Goal: Find contact information: Find contact information

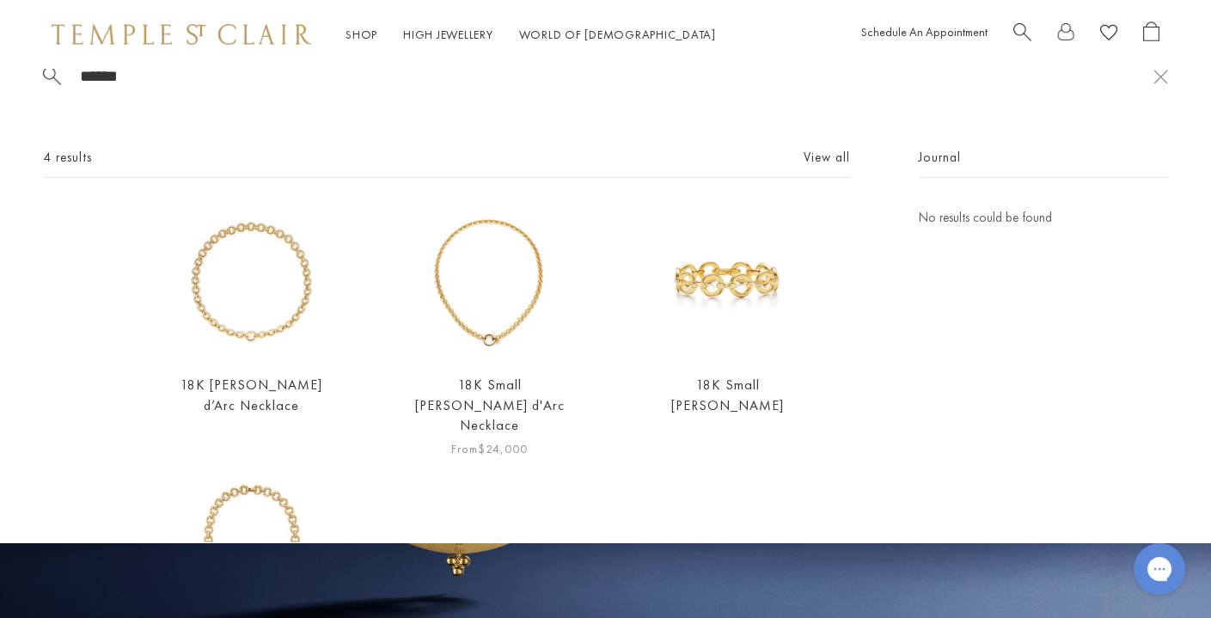
scroll to position [31, 0]
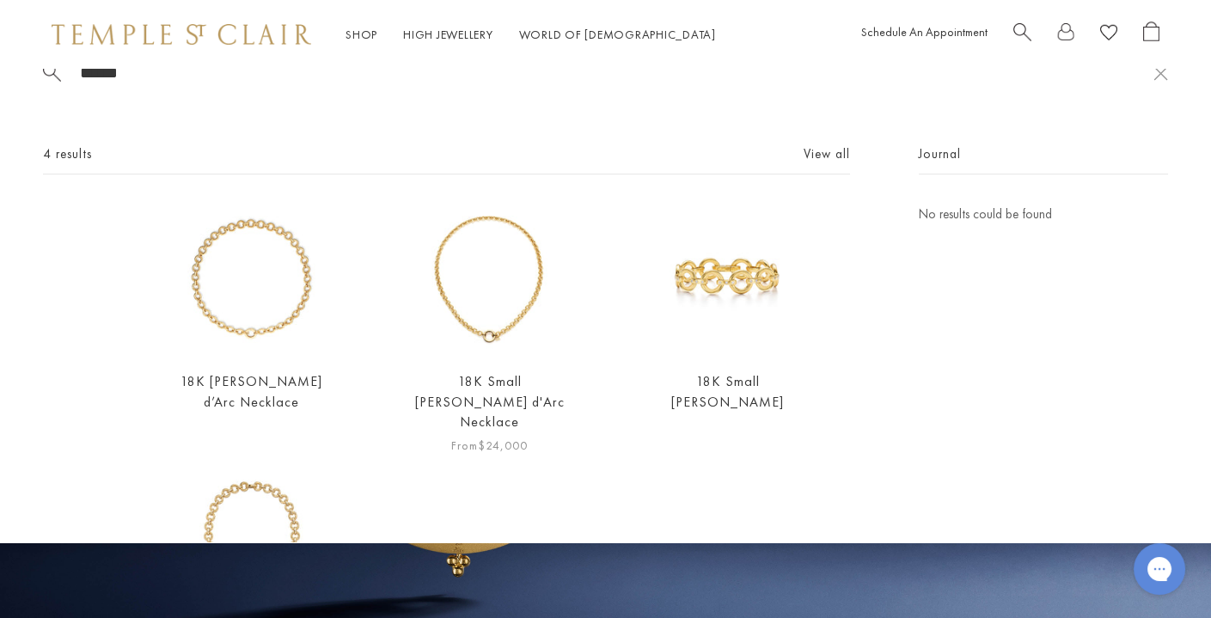
type input "******"
click at [492, 318] on img at bounding box center [489, 280] width 152 height 152
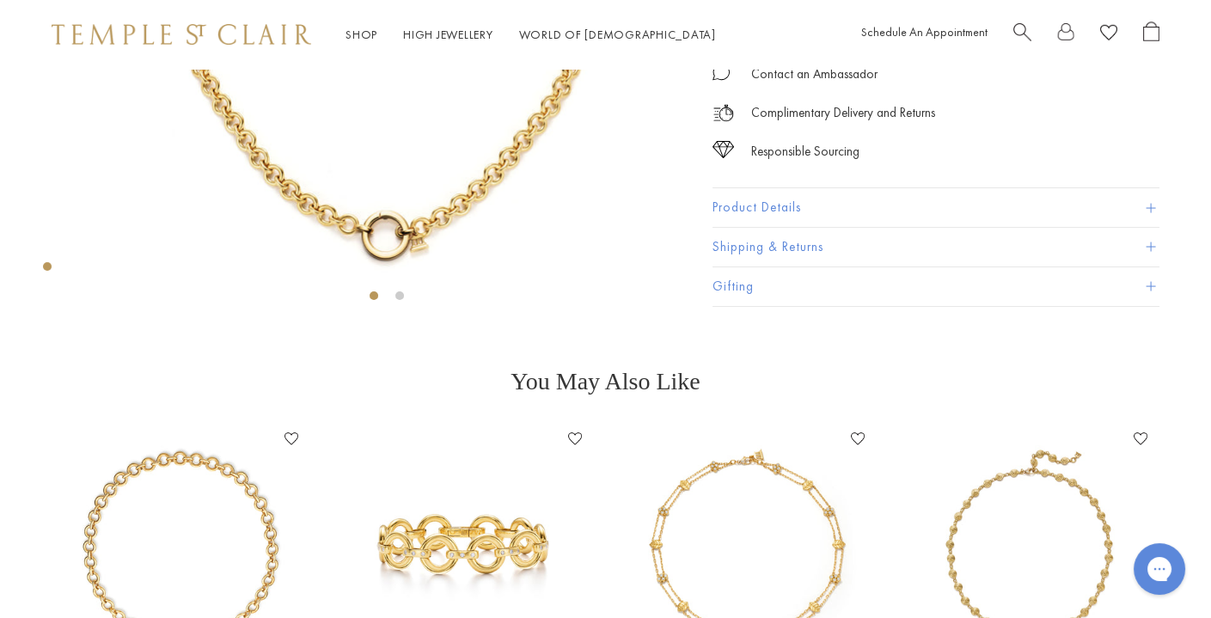
scroll to position [338, 0]
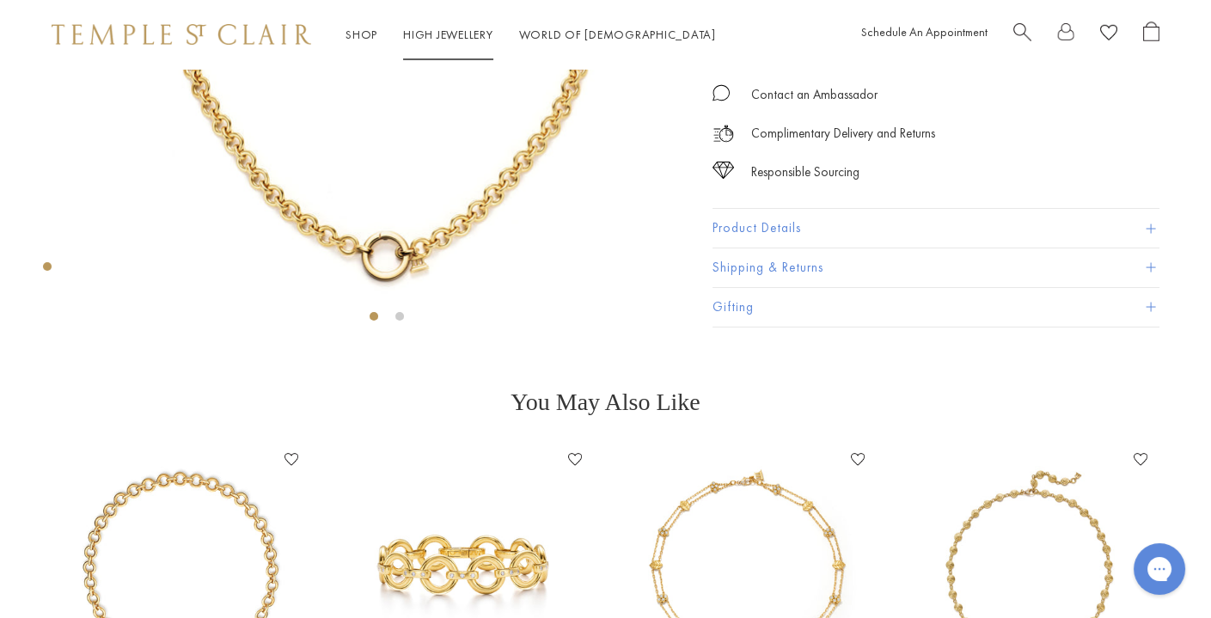
click at [1016, 27] on span "Search" at bounding box center [1022, 30] width 18 height 18
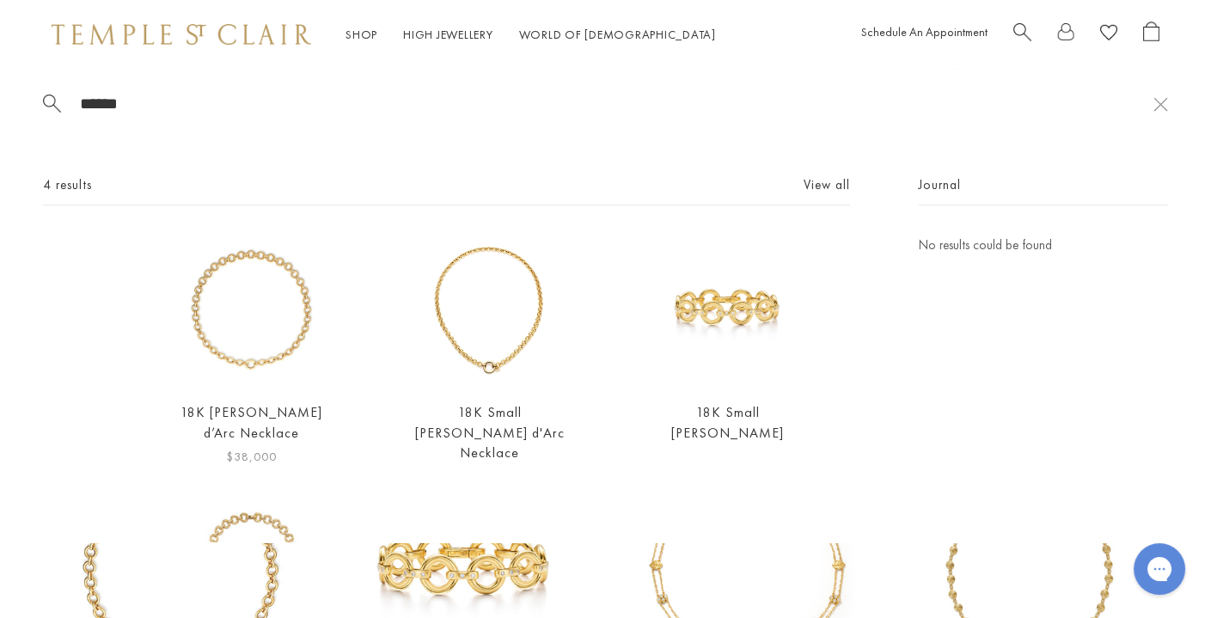
type input "******"
click at [274, 313] on img at bounding box center [251, 311] width 152 height 152
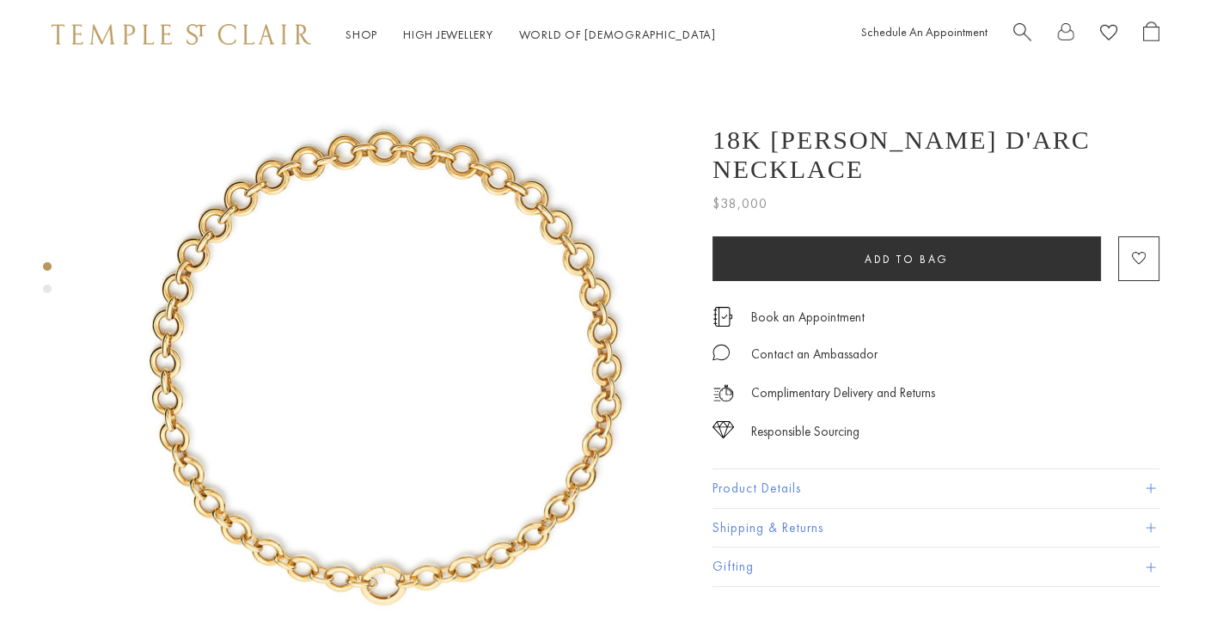
click at [792, 469] on button "Product Details" at bounding box center [935, 488] width 447 height 39
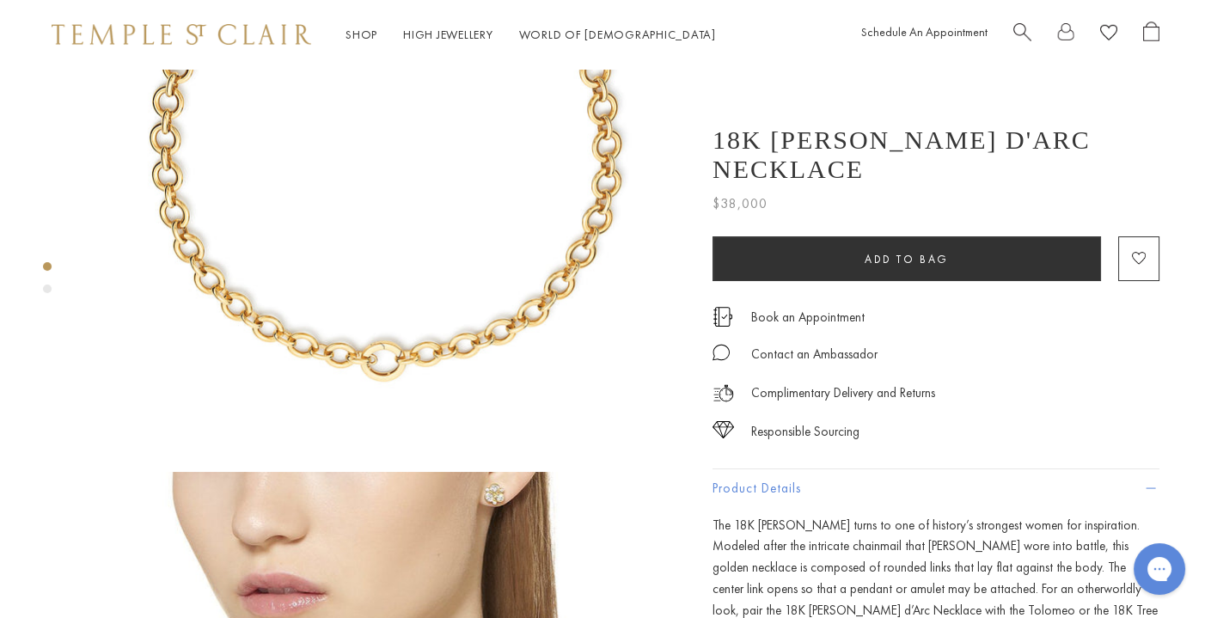
scroll to position [63, 0]
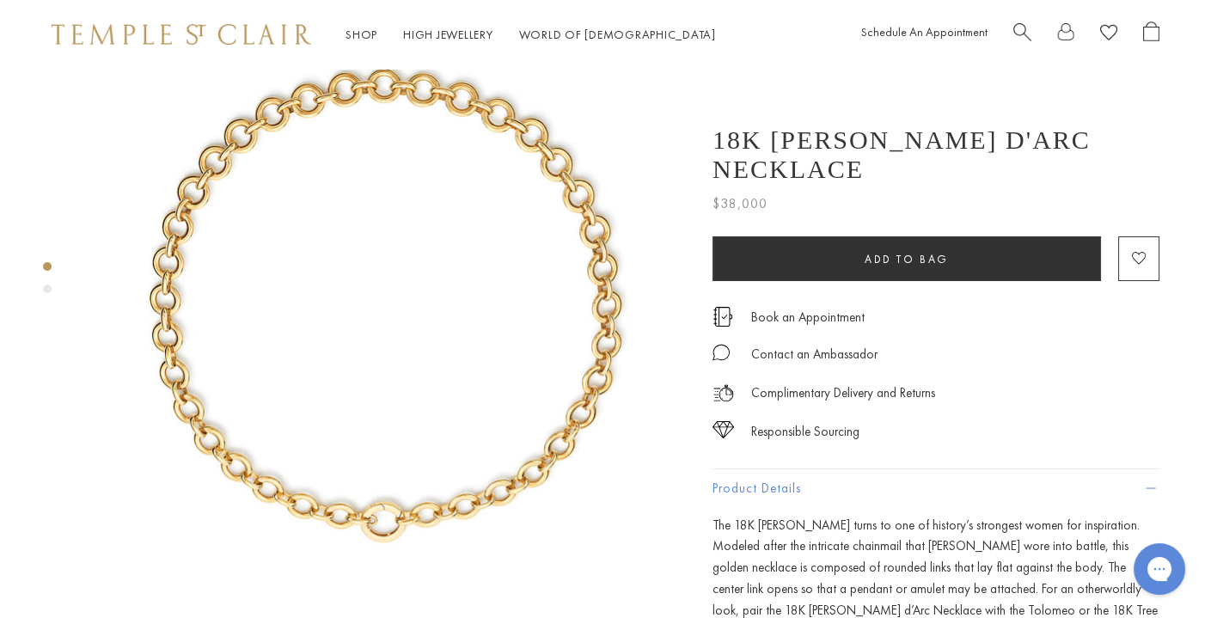
click at [735, 134] on h1 "18K Jean d'Arc Necklace" at bounding box center [935, 154] width 447 height 58
drag, startPoint x: 735, startPoint y: 134, endPoint x: 1072, endPoint y: 142, distance: 337.7
click at [1072, 142] on h1 "18K Jean d'Arc Necklace" at bounding box center [935, 154] width 447 height 58
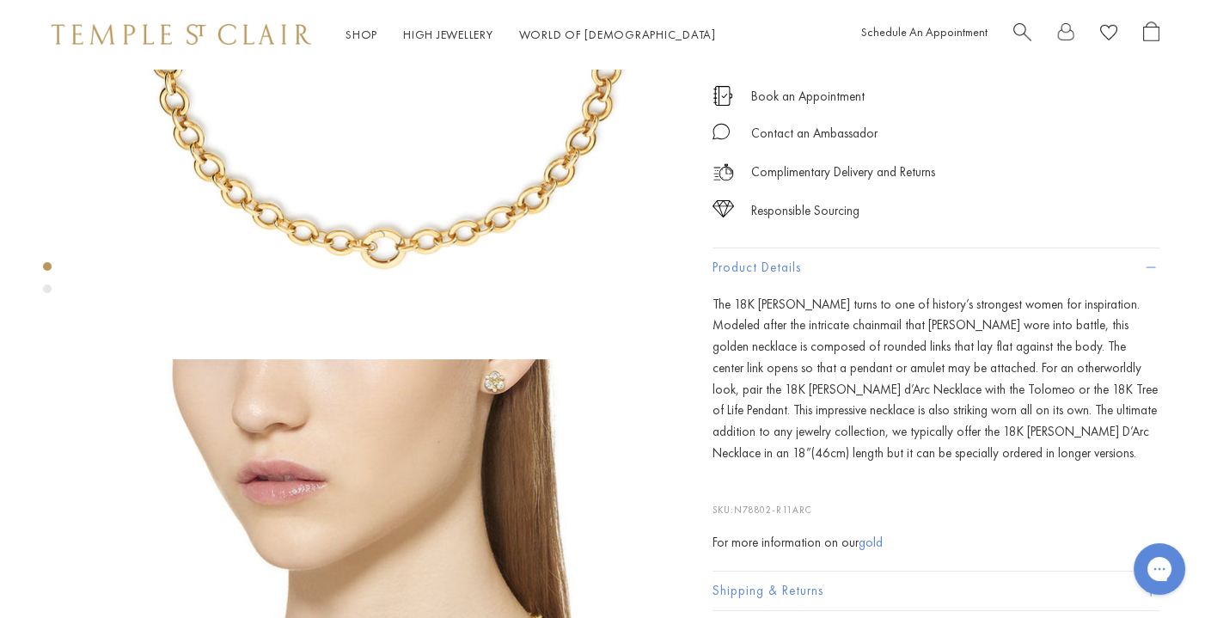
scroll to position [335, 0]
click at [747, 503] on span "N78802-R11ARC" at bounding box center [773, 509] width 78 height 12
drag, startPoint x: 747, startPoint y: 479, endPoint x: 806, endPoint y: 478, distance: 58.4
click at [808, 503] on span "N78802-R11ARC" at bounding box center [773, 509] width 78 height 12
copy span "N78802-R11ARC"
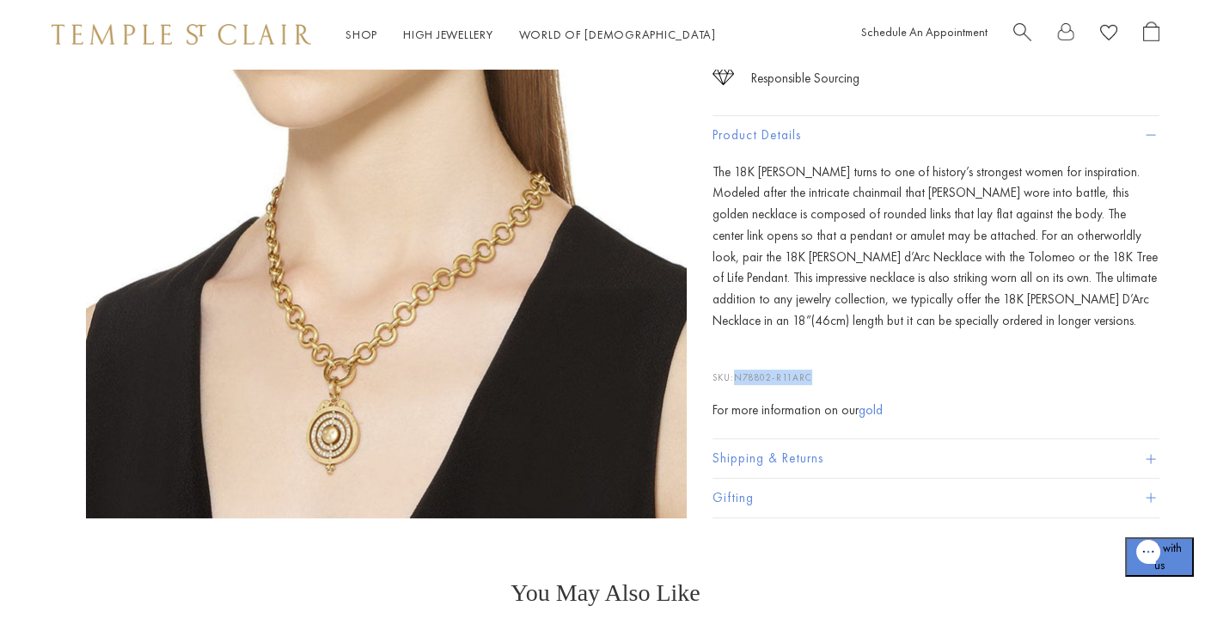
scroll to position [2365, 0]
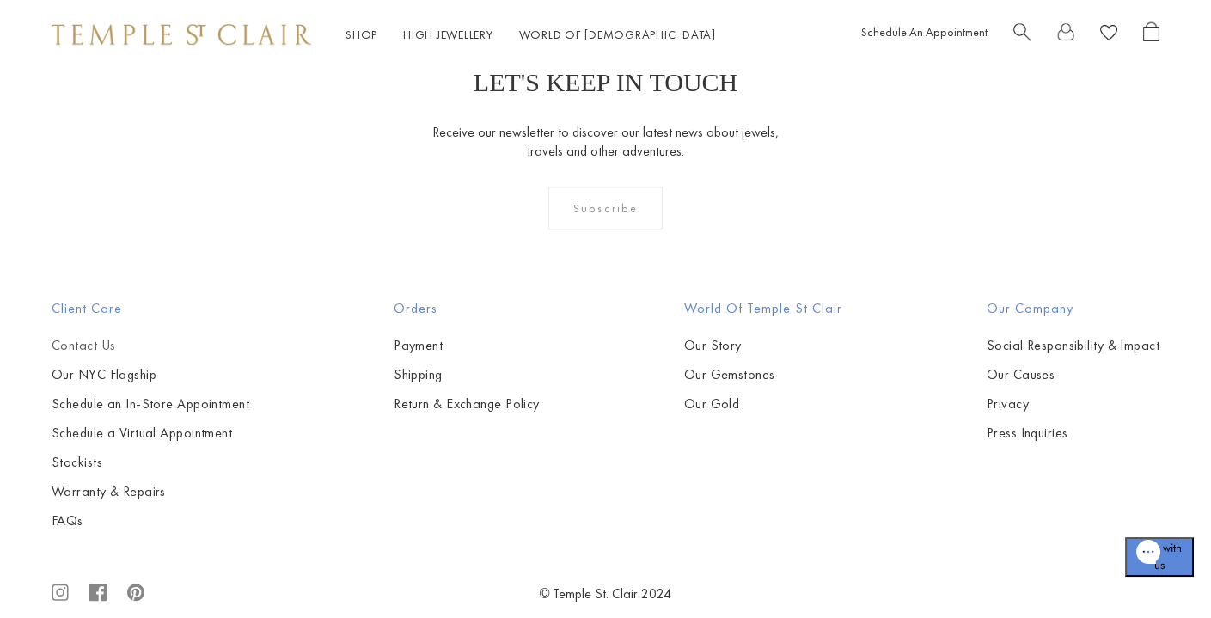
click at [95, 336] on link "Contact Us" at bounding box center [151, 345] width 198 height 19
